Goal: Information Seeking & Learning: Learn about a topic

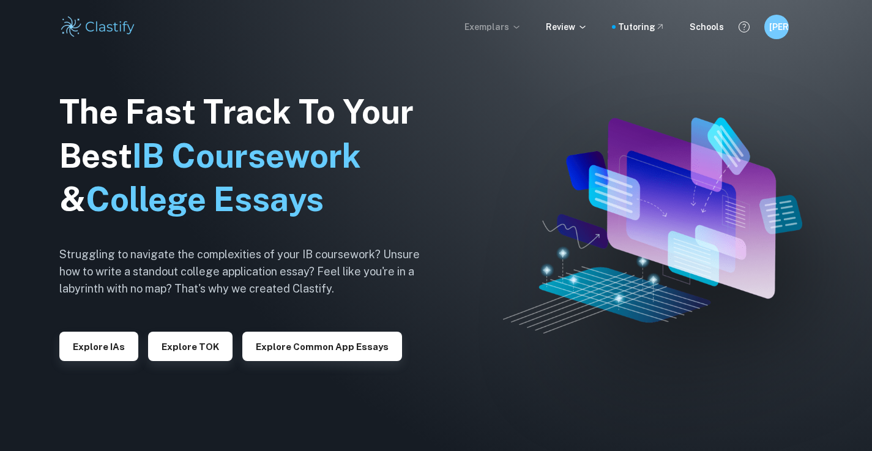
click at [496, 31] on p "Exemplars" at bounding box center [492, 26] width 57 height 13
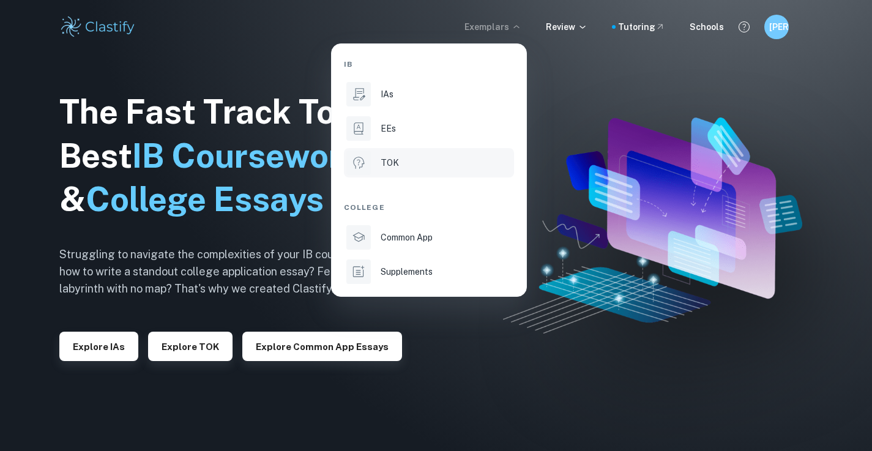
click at [414, 154] on li "TOK" at bounding box center [429, 162] width 170 height 29
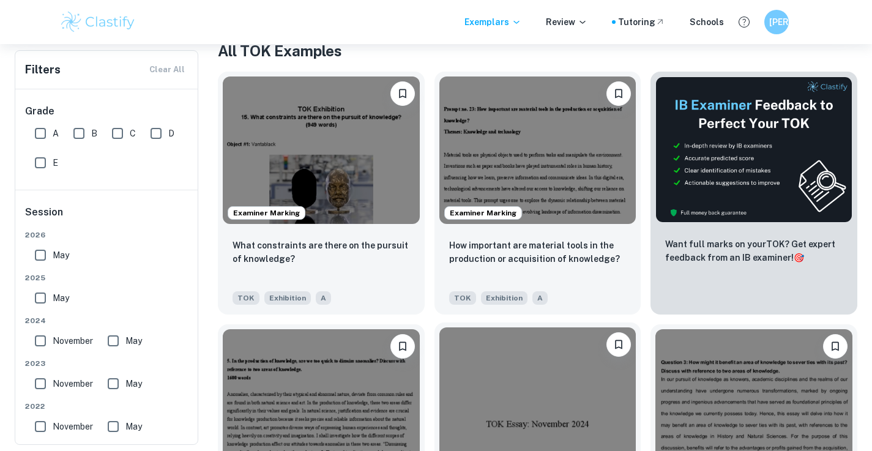
scroll to position [108, 0]
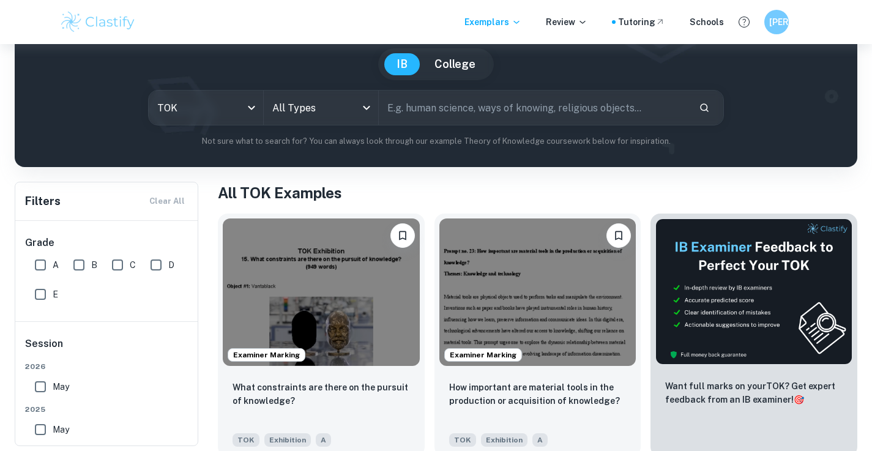
click at [437, 117] on input "text" at bounding box center [534, 108] width 311 height 34
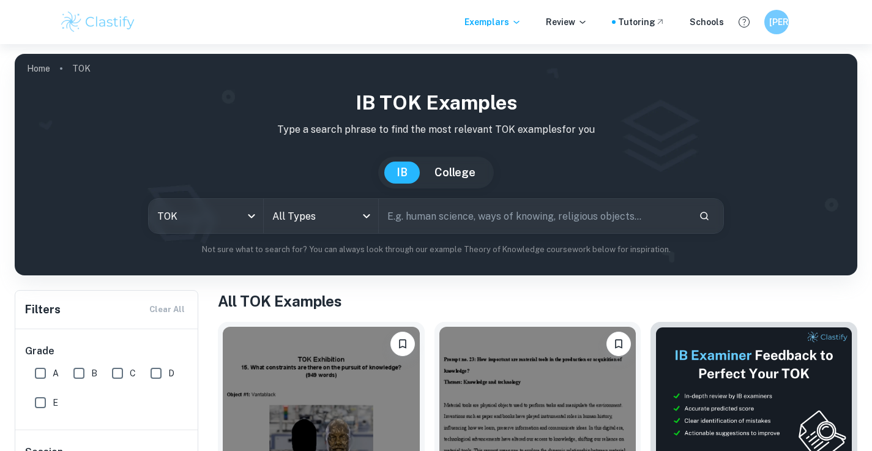
scroll to position [0, 0]
click at [420, 220] on input "text" at bounding box center [534, 216] width 311 height 34
paste input "Does acquiring knowledge destroy our sense of wonder? Discuss with reference to…"
type input "Does acquiring knowledge destroy our sense of wonder? Discuss with reference to…"
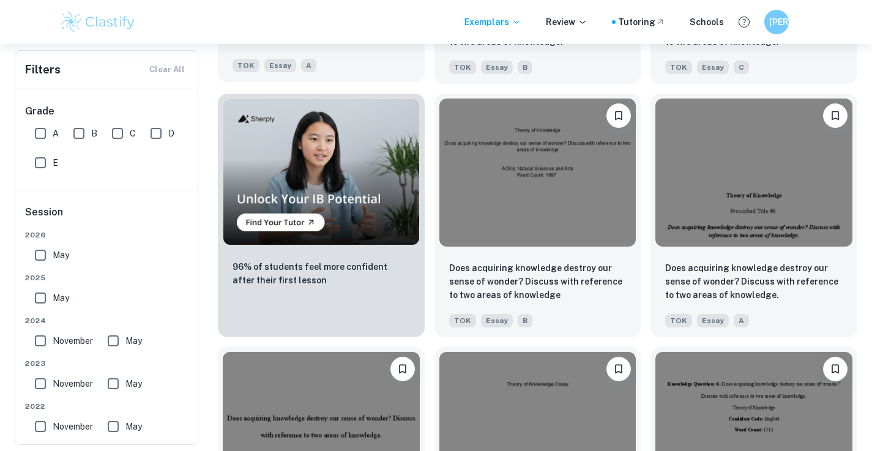
scroll to position [784, 0]
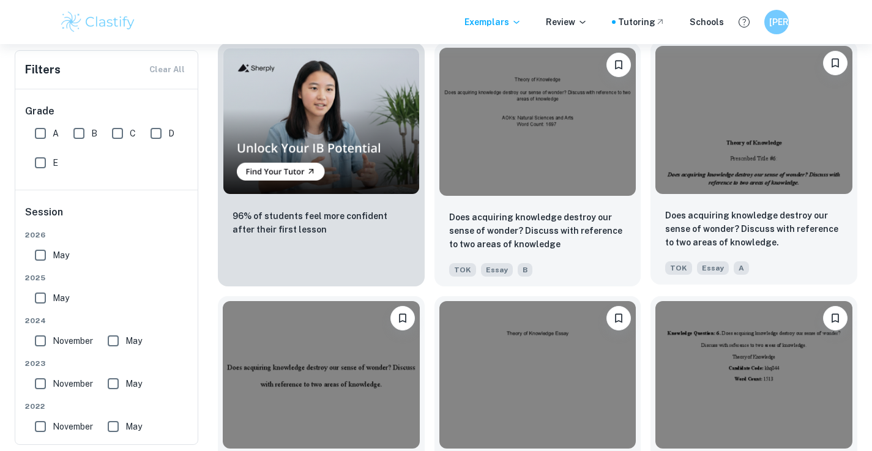
click at [756, 155] on img at bounding box center [753, 119] width 197 height 147
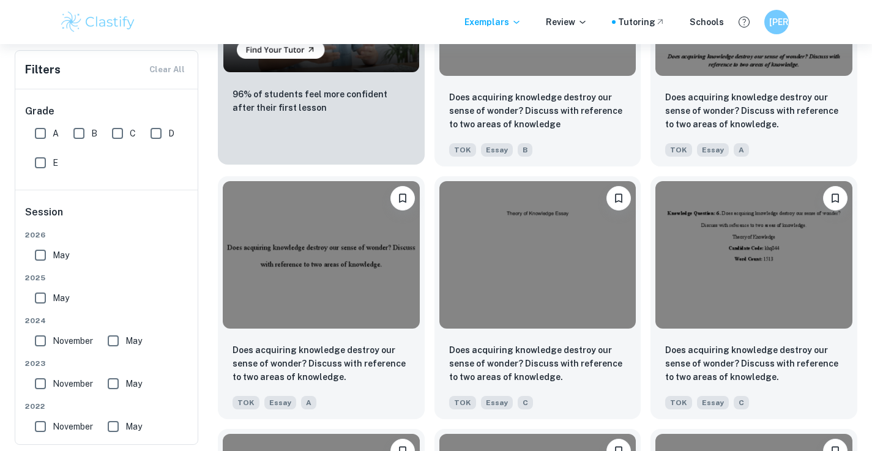
scroll to position [1033, 0]
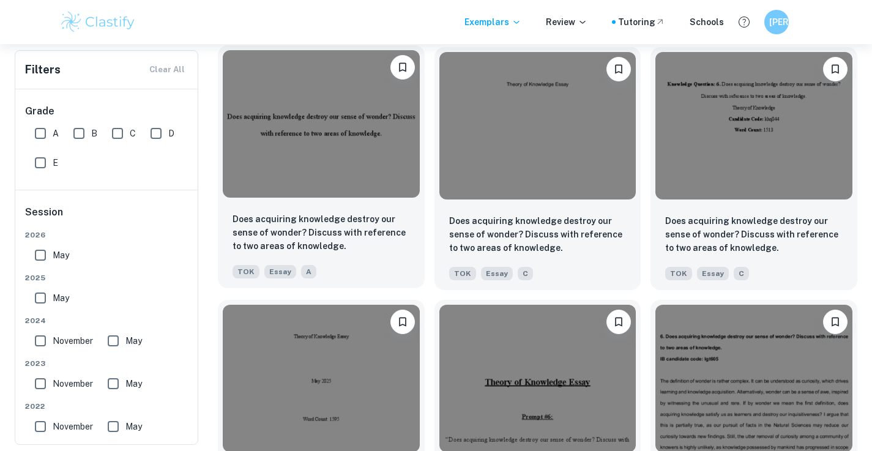
click at [355, 174] on img at bounding box center [321, 123] width 197 height 147
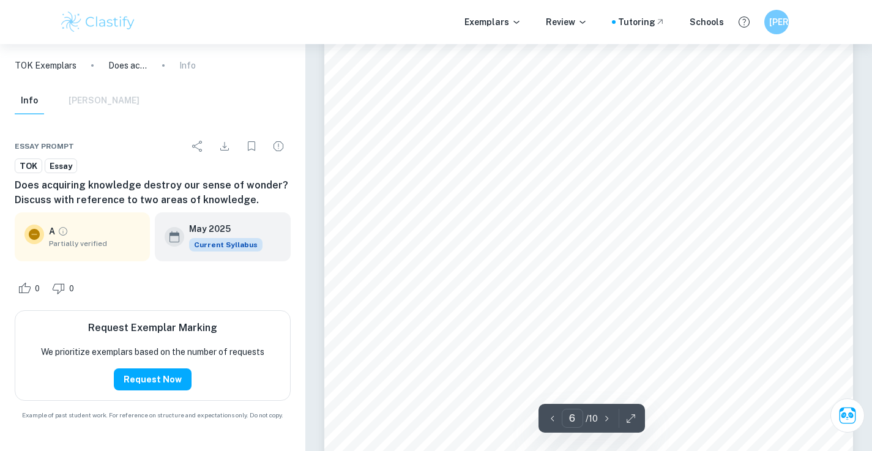
scroll to position [3761, 1]
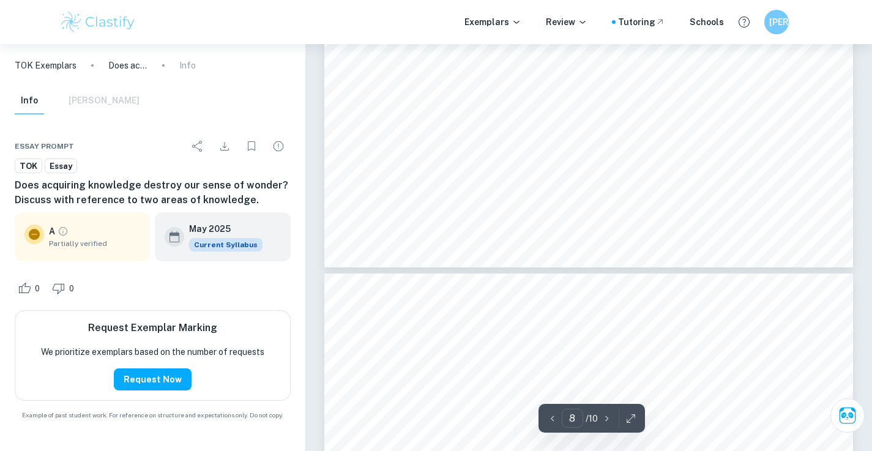
type input "9"
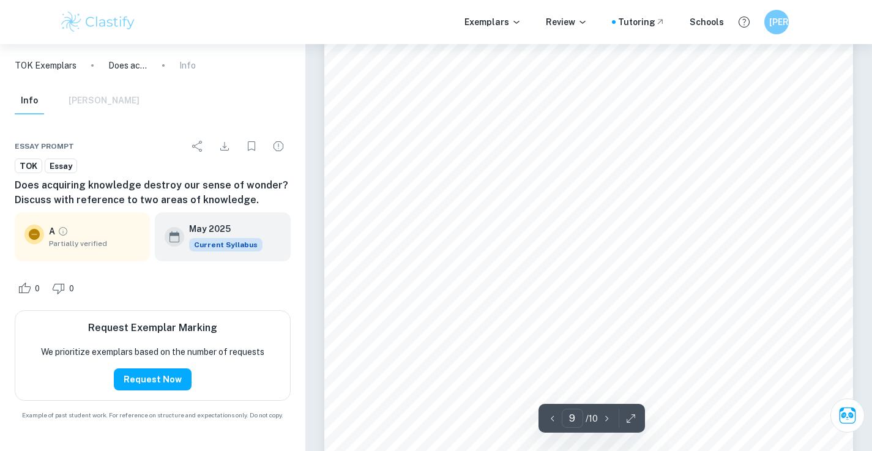
scroll to position [5728, 0]
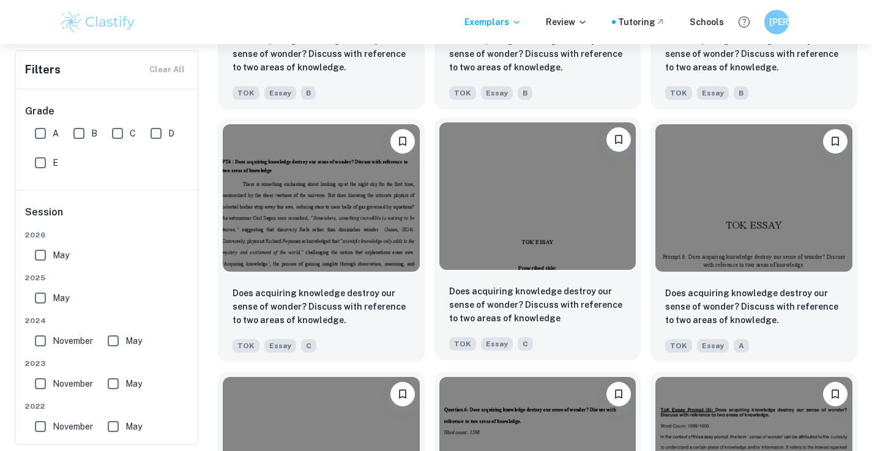
scroll to position [1474, 0]
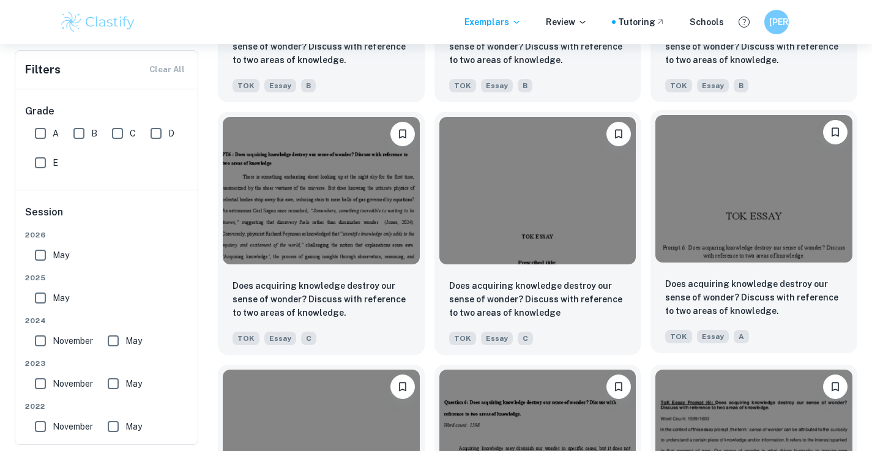
click at [706, 226] on img at bounding box center [753, 188] width 197 height 147
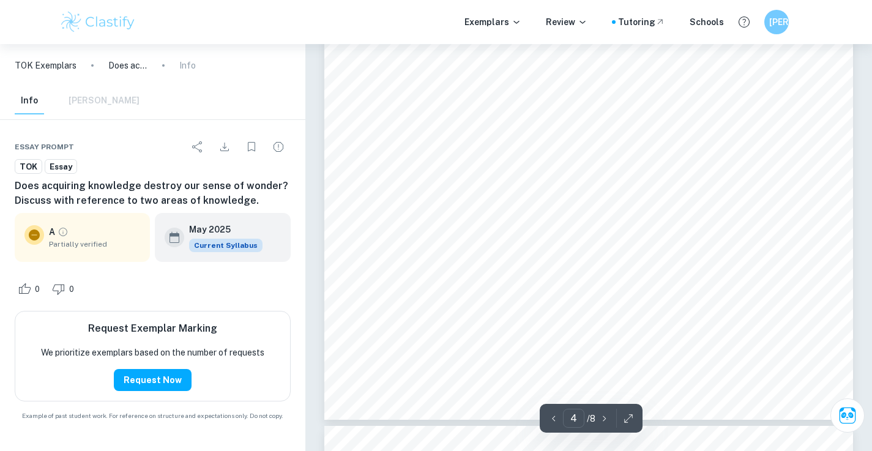
scroll to position [2474, 1]
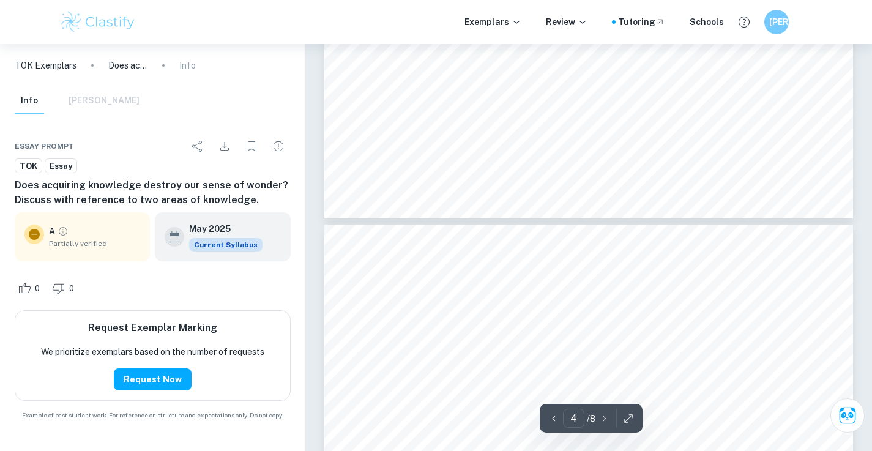
type input "5"
